Goal: Transaction & Acquisition: Purchase product/service

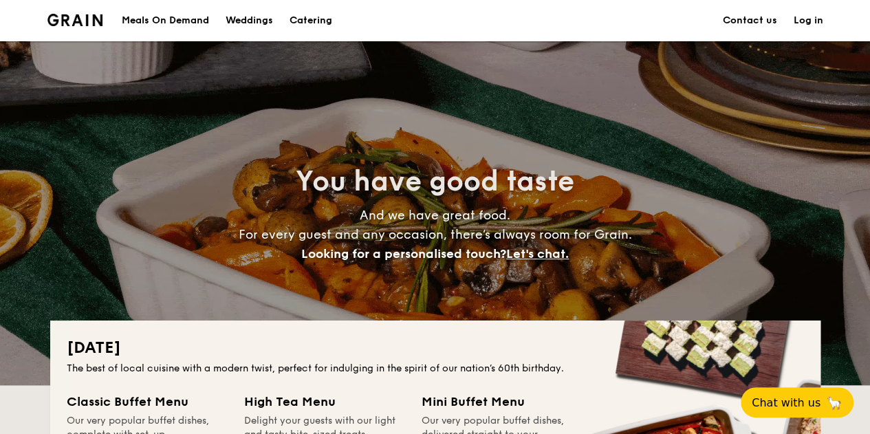
click at [318, 23] on h1 "Catering" at bounding box center [311, 20] width 43 height 41
click at [314, 20] on h1 "Catering" at bounding box center [311, 20] width 43 height 41
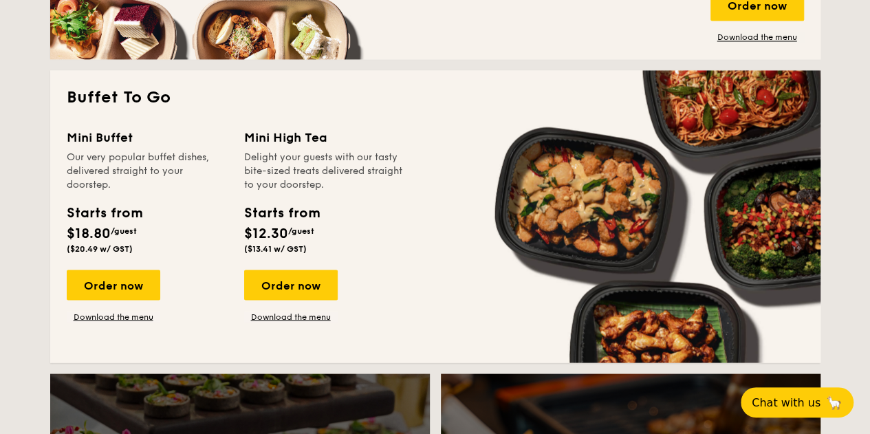
scroll to position [1169, 0]
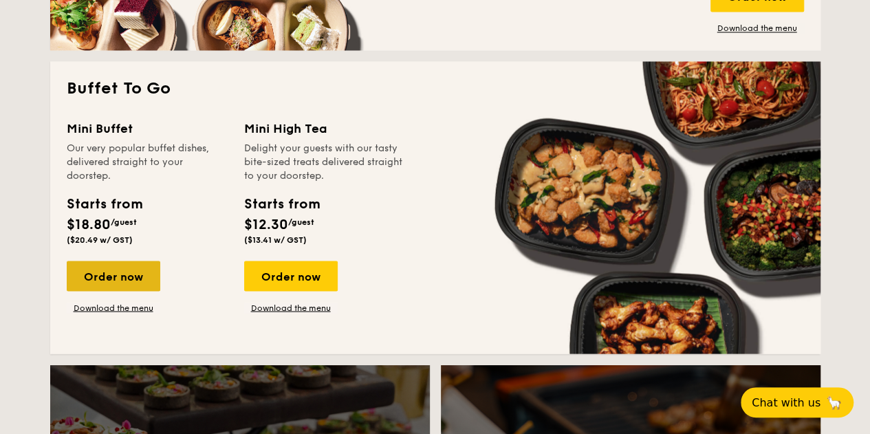
click at [106, 280] on div "Order now" at bounding box center [114, 276] width 94 height 30
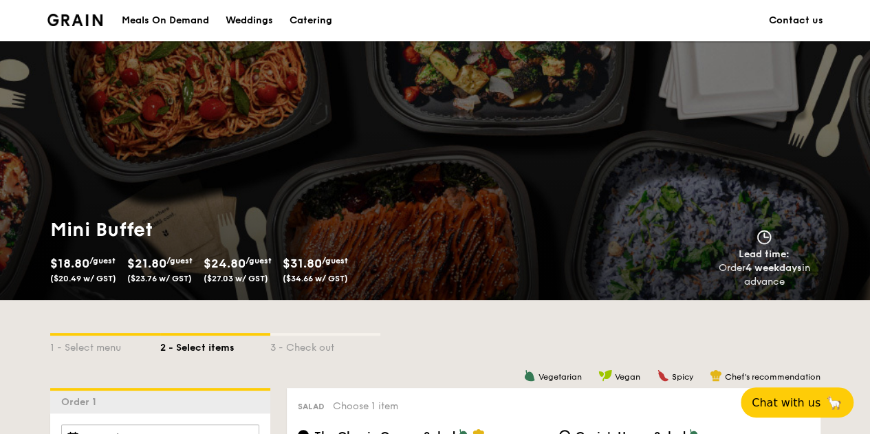
click at [293, 23] on div "Catering" at bounding box center [311, 20] width 43 height 41
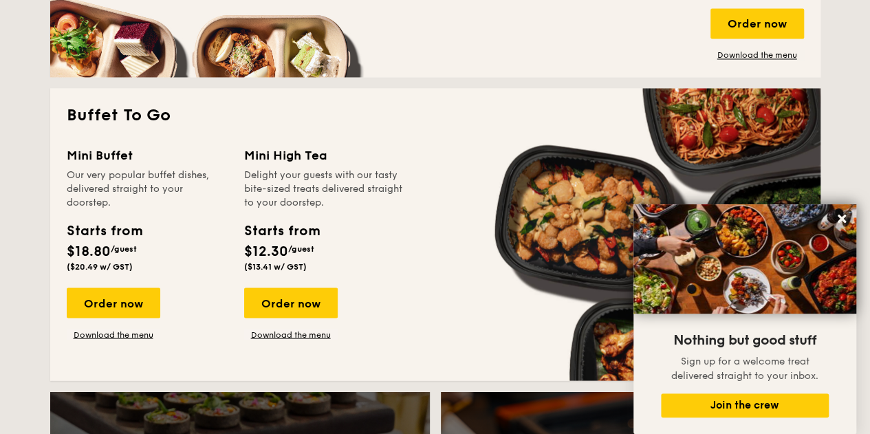
scroll to position [1143, 0]
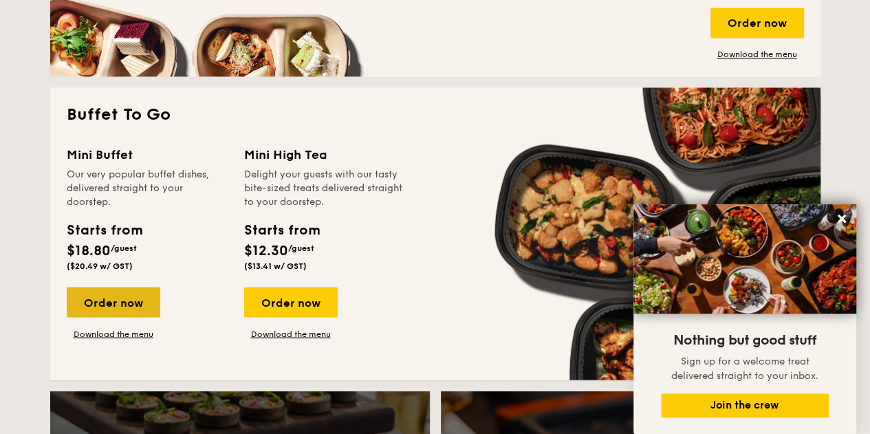
click at [132, 296] on div "Order now" at bounding box center [114, 302] width 94 height 30
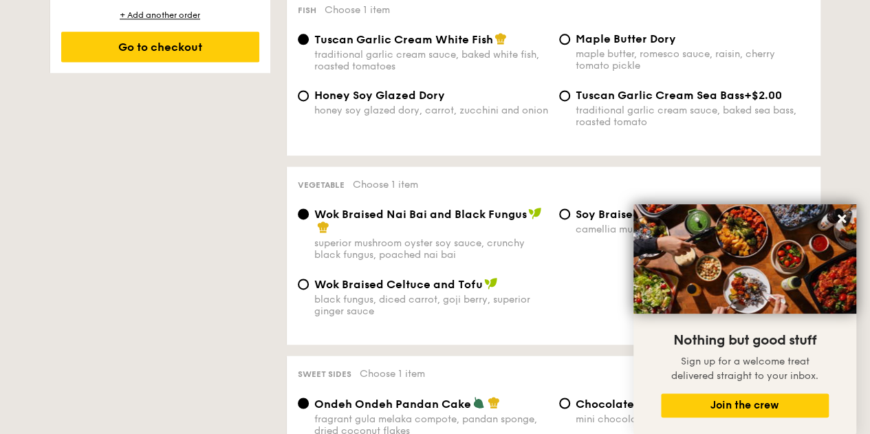
scroll to position [992, 0]
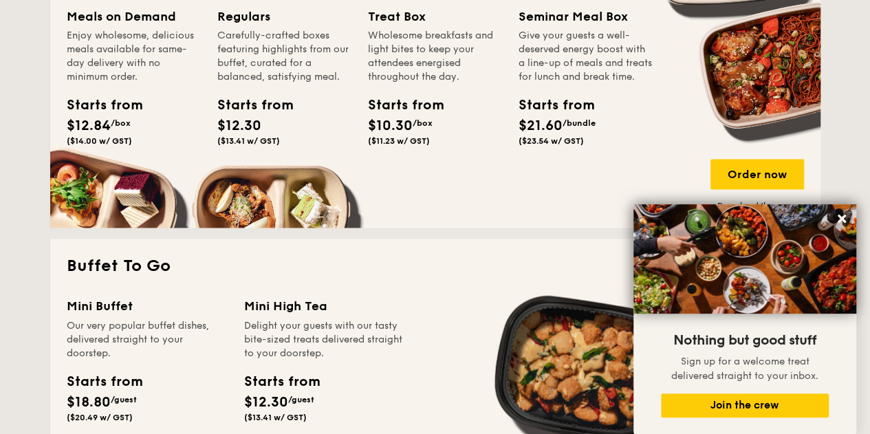
scroll to position [2646, 0]
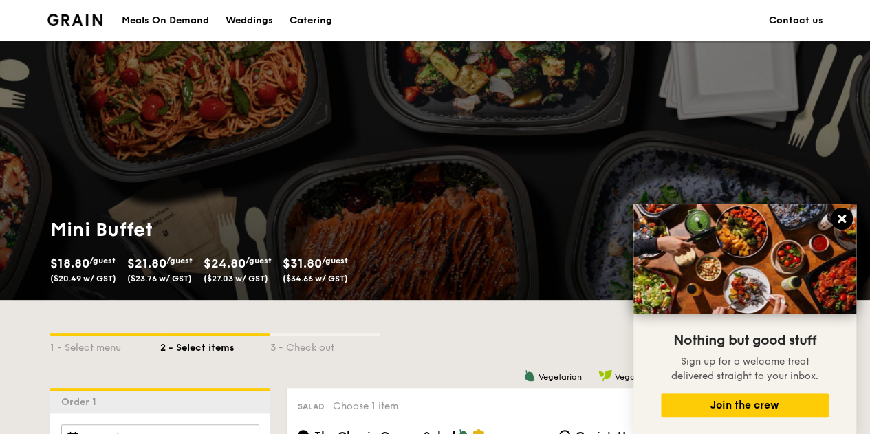
click at [838, 217] on icon at bounding box center [842, 219] width 8 height 8
